Goal: Find specific page/section: Find specific page/section

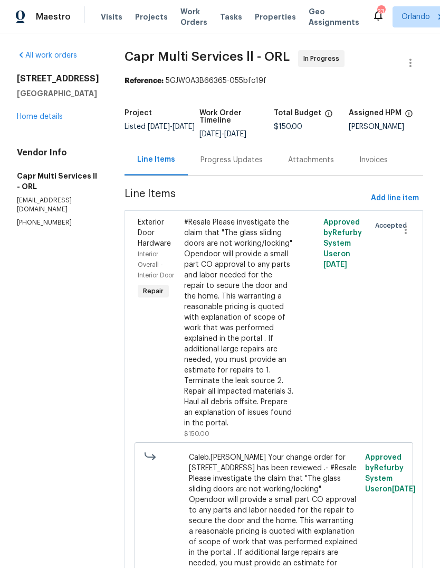
scroll to position [40, 0]
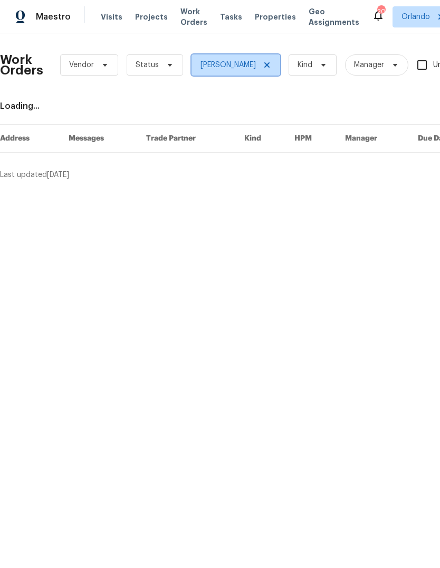
click at [255, 56] on span "[PERSON_NAME]" at bounding box center [236, 64] width 89 height 21
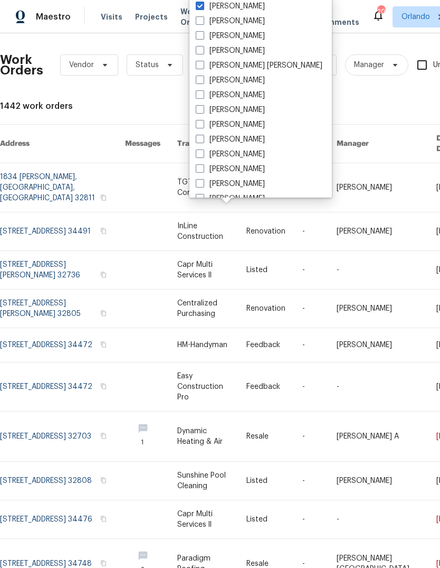
click at [82, 101] on div "1442 work orders" at bounding box center [298, 106] width 597 height 11
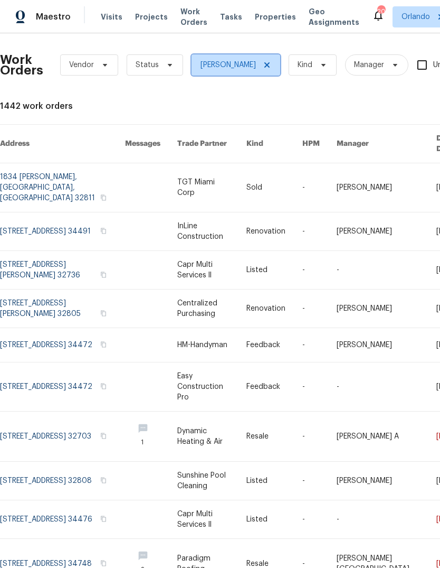
click at [263, 62] on icon at bounding box center [267, 65] width 8 height 8
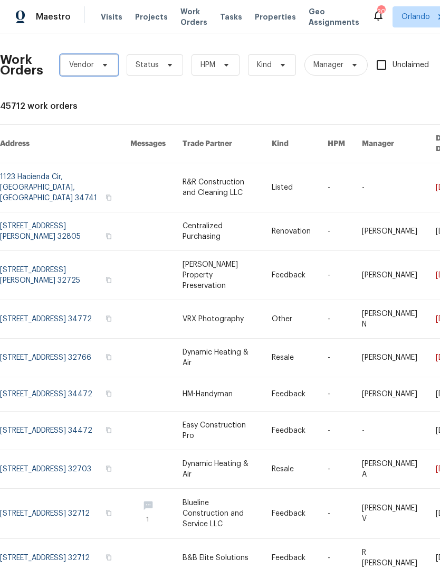
click at [80, 62] on span "Vendor" at bounding box center [81, 65] width 25 height 11
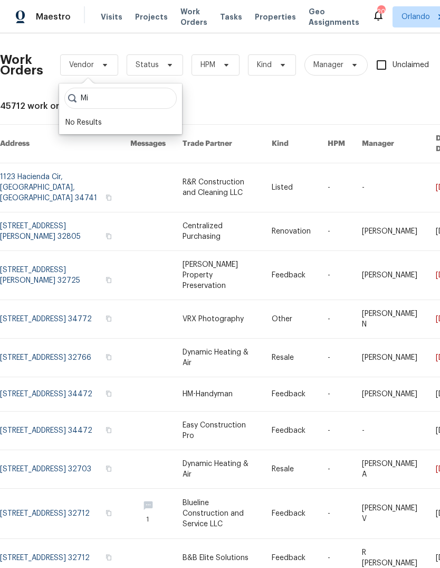
type input "M"
type input "Inline"
click at [98, 121] on div "InLine Construction - ORL" at bounding box center [109, 122] width 89 height 11
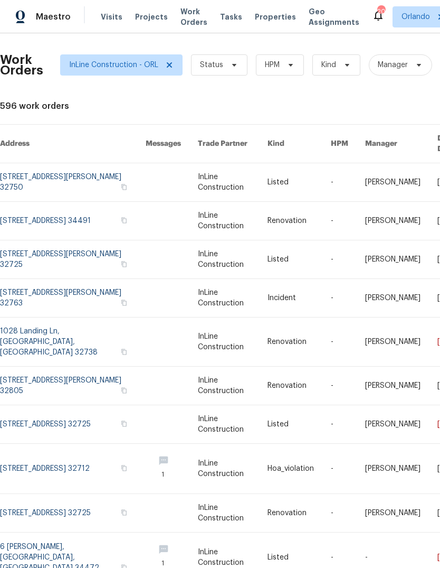
scroll to position [12, 0]
click at [171, 61] on icon at bounding box center [169, 65] width 8 height 8
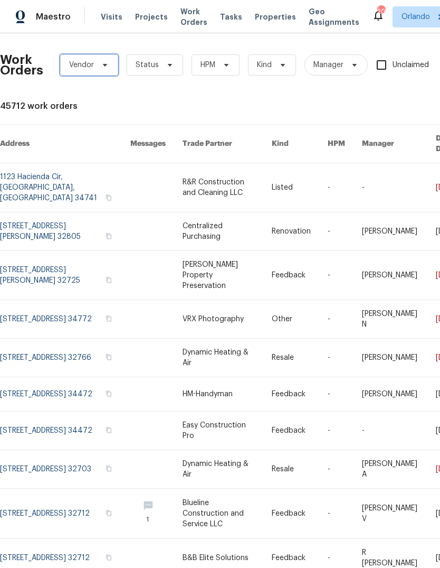
click at [96, 59] on span "Vendor" at bounding box center [89, 64] width 58 height 21
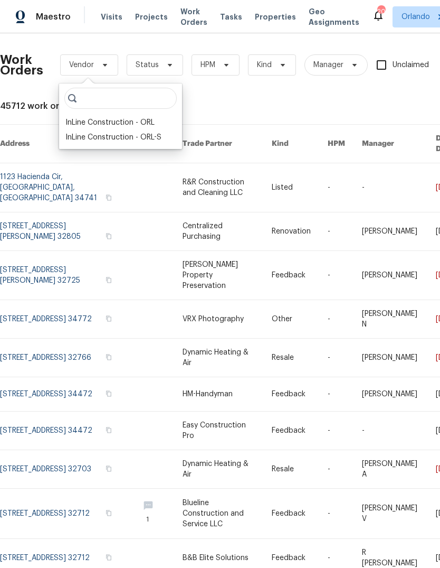
scroll to position [12, 0]
type input "Inline"
click at [89, 132] on div "InLine Construction - ORL-S" at bounding box center [113, 137] width 96 height 11
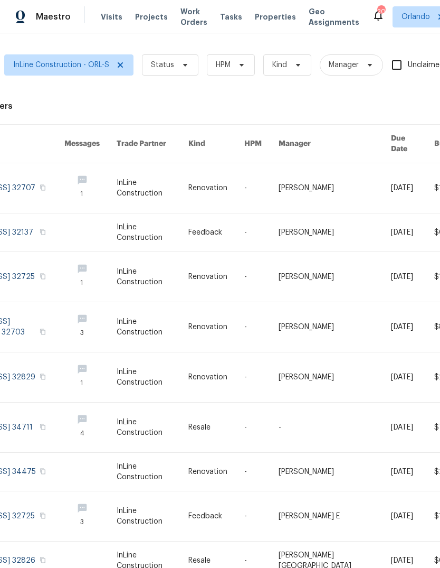
scroll to position [0, 56]
click at [183, 64] on icon at bounding box center [185, 65] width 4 height 3
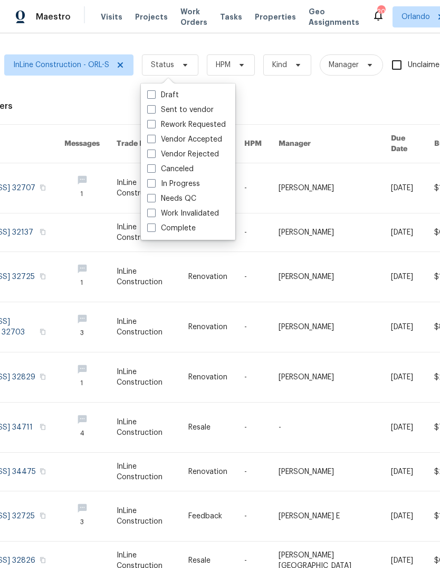
click at [191, 178] on label "In Progress" at bounding box center [173, 183] width 53 height 11
click at [154, 178] on input "In Progress" at bounding box center [150, 181] width 7 height 7
checkbox input "true"
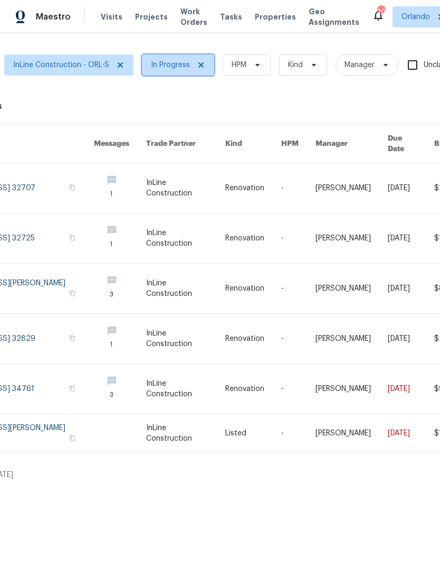
click at [172, 66] on span "In Progress" at bounding box center [170, 65] width 39 height 11
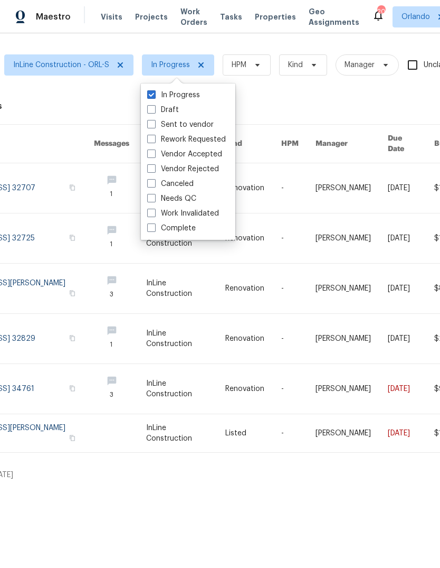
click at [292, 488] on html "Maestro Visits Projects Work Orders Tasks Properties Geo Assignments 20 Orlando…" at bounding box center [220, 244] width 440 height 488
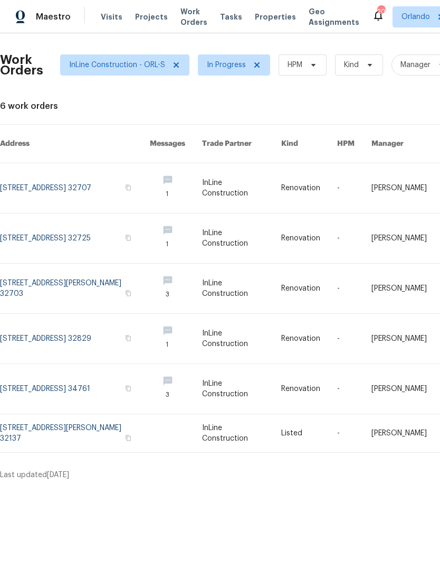
click at [35, 379] on link at bounding box center [75, 389] width 150 height 50
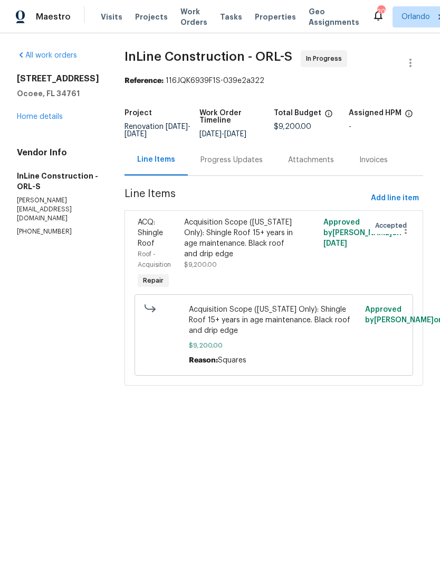
click at [30, 114] on link "Home details" at bounding box center [40, 116] width 46 height 7
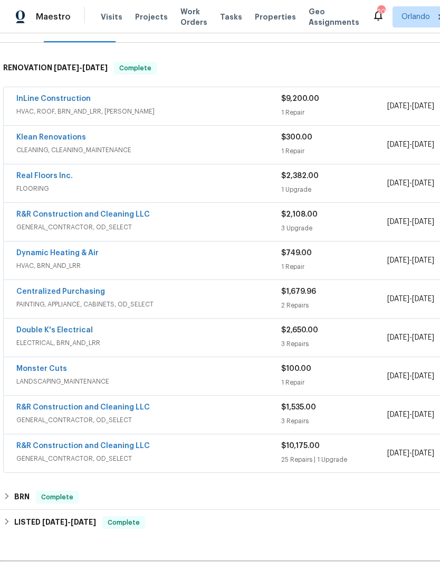
scroll to position [139, 0]
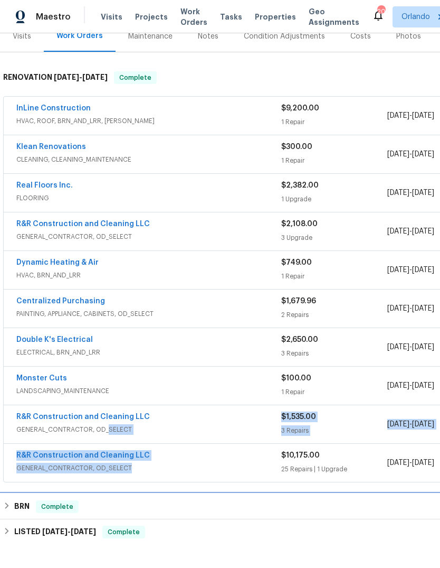
click at [382, 503] on div "BRN Complete" at bounding box center [298, 506] width 590 height 13
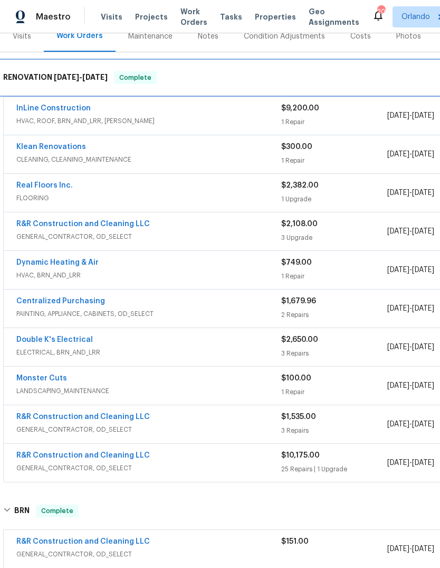
click at [402, 62] on div "RENOVATION 5/9/25 - 5/17/25 Complete" at bounding box center [298, 78] width 597 height 34
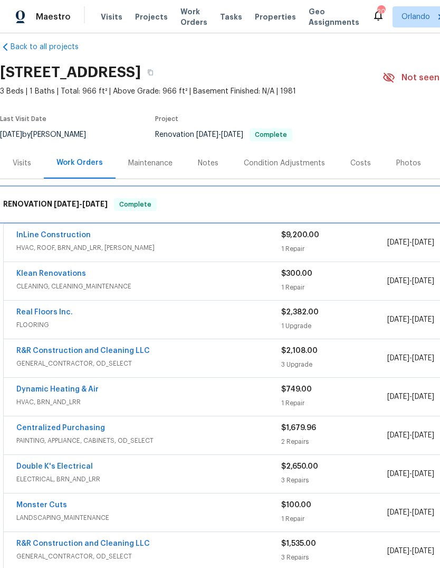
scroll to position [12, 0]
